Goal: Navigation & Orientation: Find specific page/section

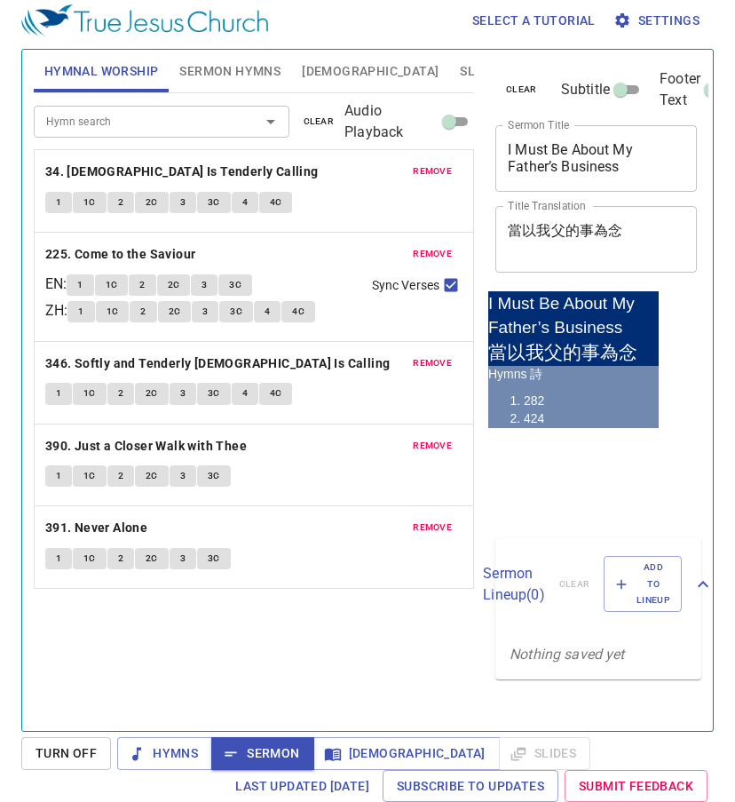
scroll to position [8, 0]
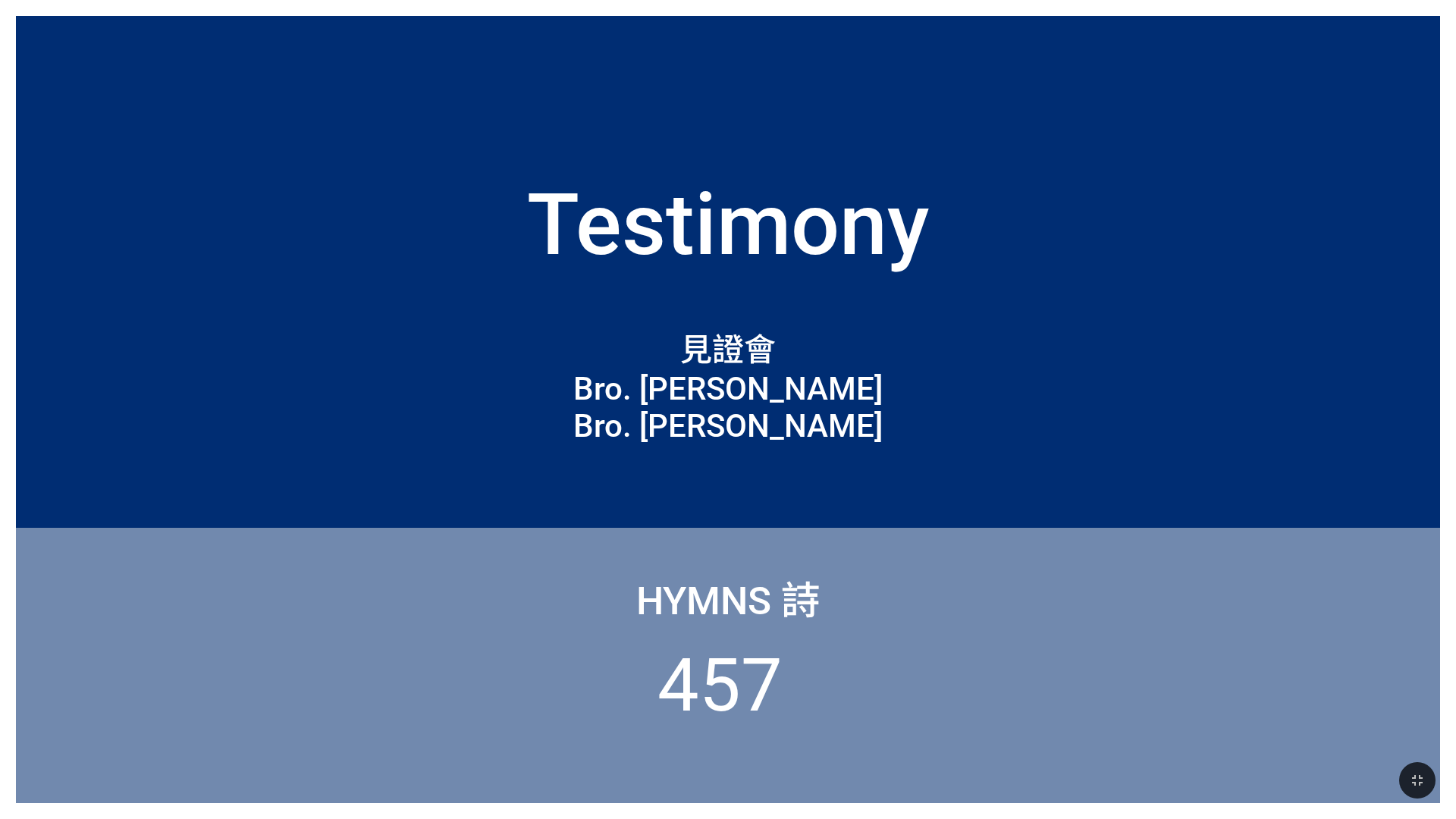
click at [871, 389] on div "見證會 Bro. Jayden Ho Bro. Michael Vun" at bounding box center [728, 377] width 1424 height 173
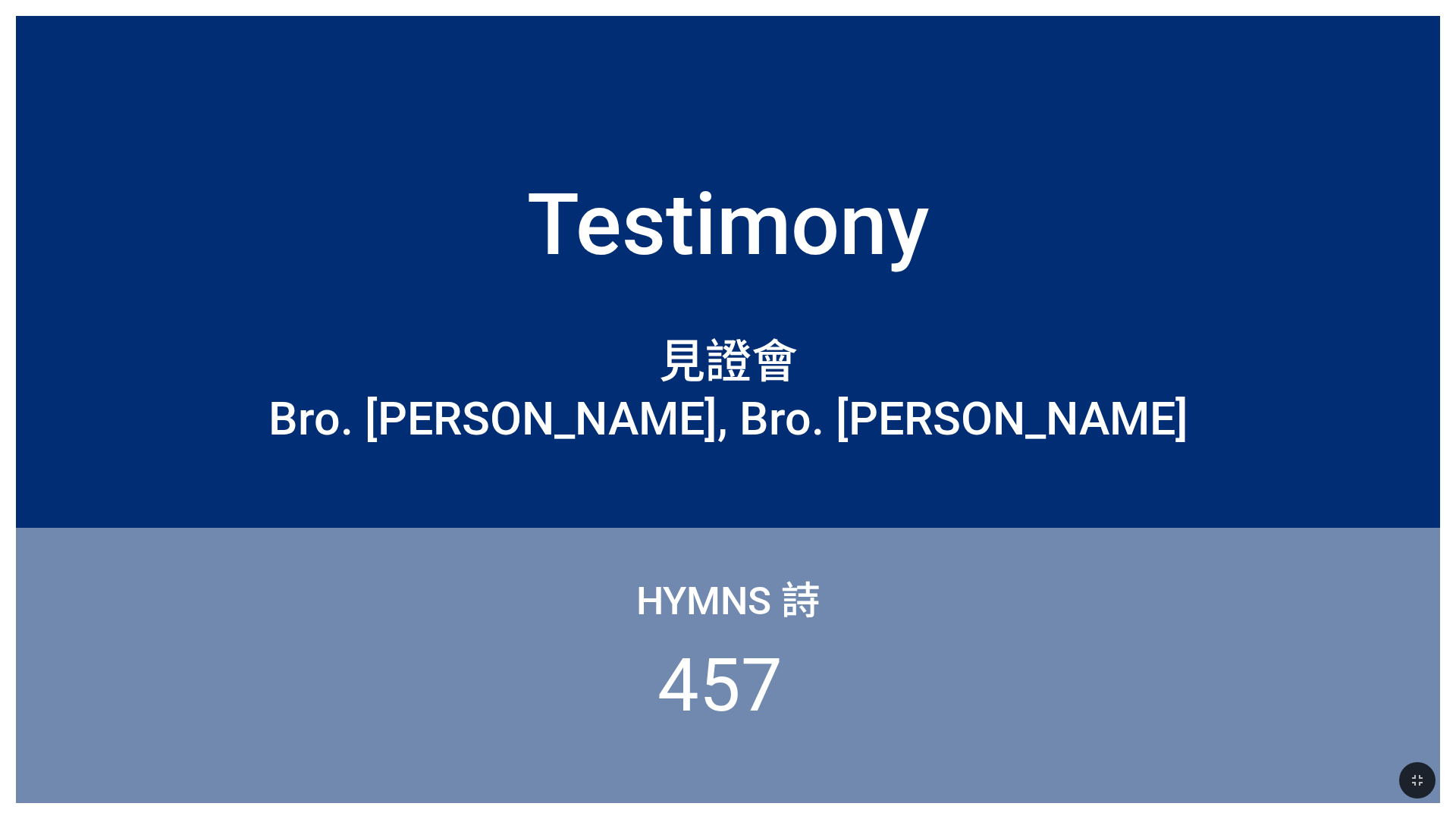
click at [1030, 682] on div "Hymns 詩 457" at bounding box center [728, 665] width 1424 height 275
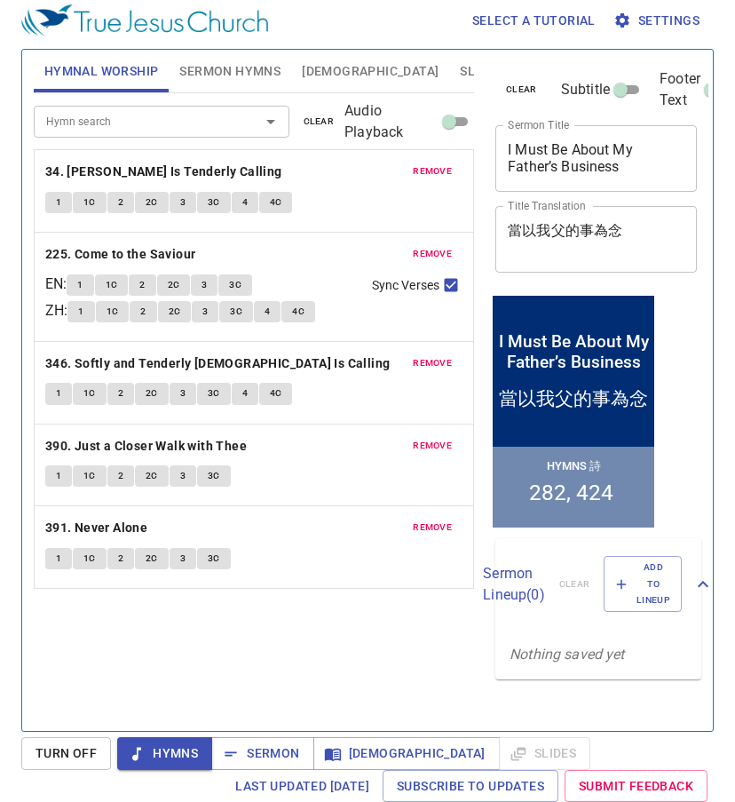
scroll to position [8, 0]
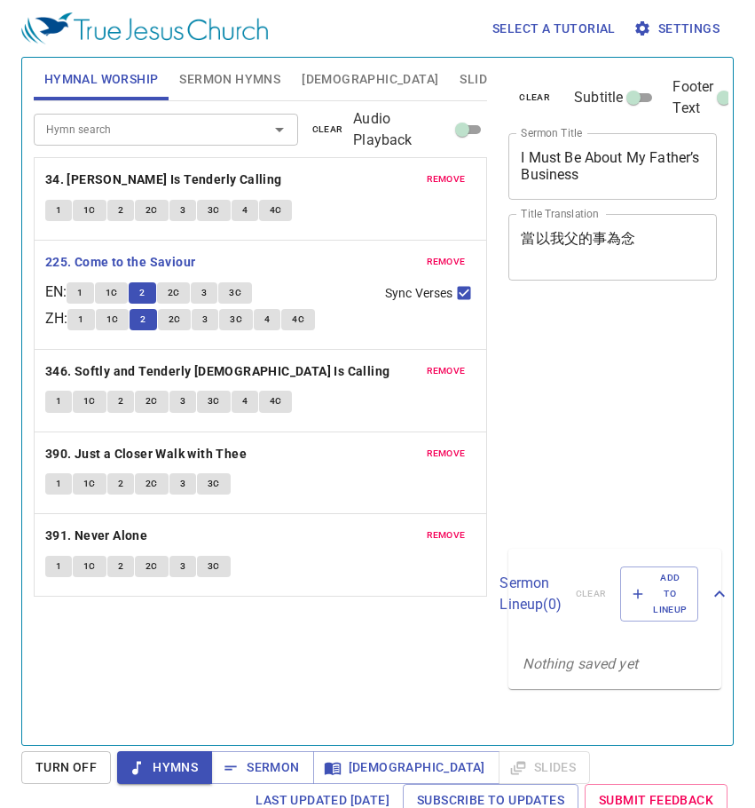
scroll to position [8, 0]
